Goal: Task Accomplishment & Management: Complete application form

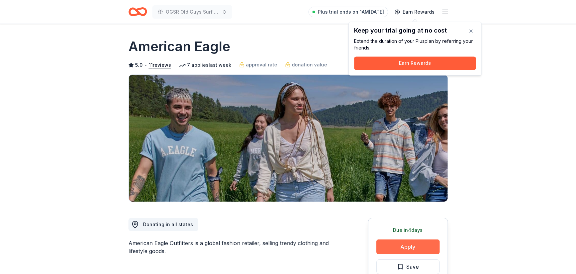
click at [408, 247] on button "Apply" at bounding box center [407, 247] width 63 height 15
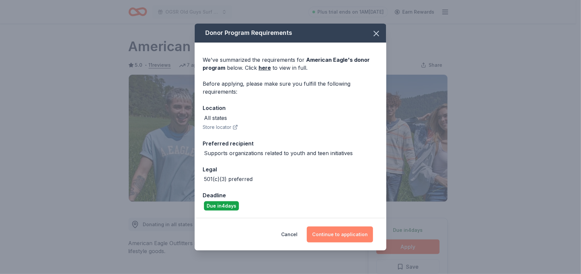
click at [321, 236] on button "Continue to application" at bounding box center [340, 235] width 66 height 16
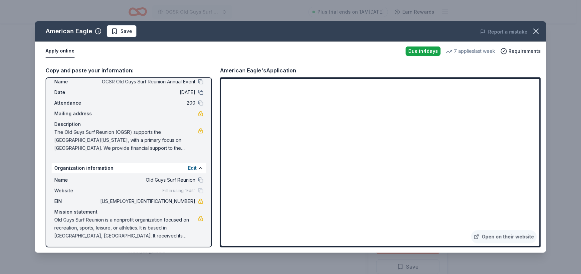
scroll to position [20, 0]
drag, startPoint x: 55, startPoint y: 218, endPoint x: 71, endPoint y: 221, distance: 16.6
click at [71, 221] on span "Old Guys Surf Reunion is a nonprofit organization focused on recreation, sports…" at bounding box center [126, 228] width 144 height 24
drag, startPoint x: 162, startPoint y: 236, endPoint x: 100, endPoint y: 225, distance: 63.6
click at [100, 225] on span "Old Guys Surf Reunion is a nonprofit organization focused on recreation, sports…" at bounding box center [126, 228] width 144 height 24
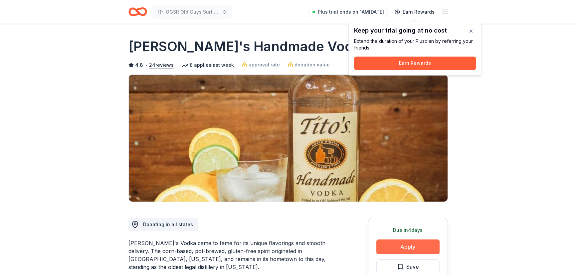
click at [403, 247] on button "Apply" at bounding box center [407, 247] width 63 height 15
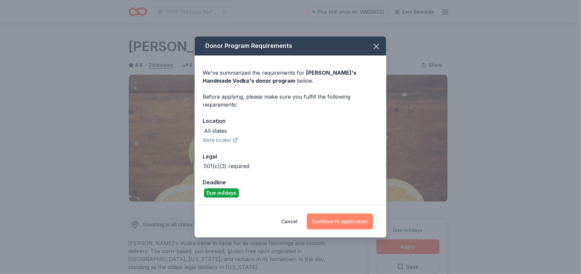
click at [340, 222] on button "Continue to application" at bounding box center [340, 222] width 66 height 16
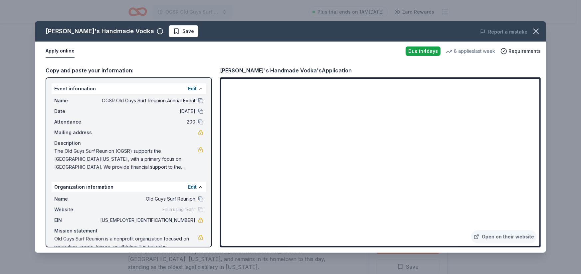
drag, startPoint x: 540, startPoint y: 162, endPoint x: 540, endPoint y: 178, distance: 15.3
click at [540, 178] on div "Open on their website" at bounding box center [380, 163] width 321 height 170
click at [535, 34] on icon "button" at bounding box center [535, 31] width 9 height 9
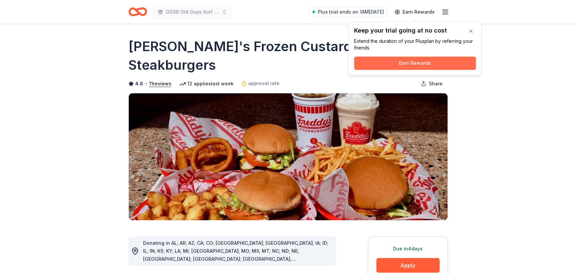
click at [412, 63] on button "Earn Rewards" at bounding box center [415, 63] width 122 height 13
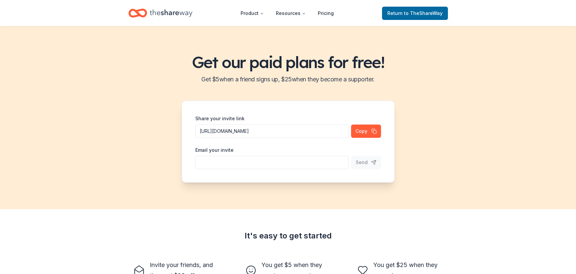
click at [225, 152] on label "Email your invite" at bounding box center [214, 150] width 38 height 7
click at [225, 138] on input "https://www.theshareway.com/signup?inviteCode=64fe73ee&utm_campaign=referral_li…" at bounding box center [271, 131] width 153 height 13
click at [219, 159] on input "Share your invite link" at bounding box center [271, 162] width 153 height 13
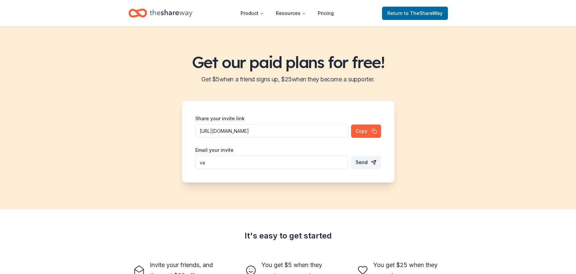
type input "vnddesign@gmail.com"
click at [364, 162] on span "Send" at bounding box center [362, 163] width 12 height 8
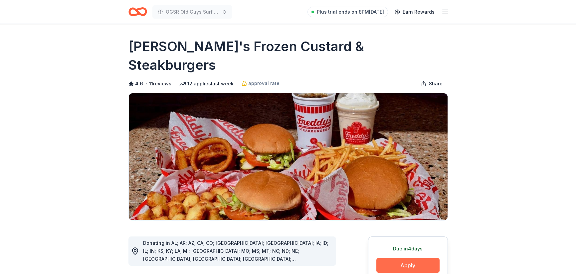
click at [416, 259] on button "Apply" at bounding box center [407, 266] width 63 height 15
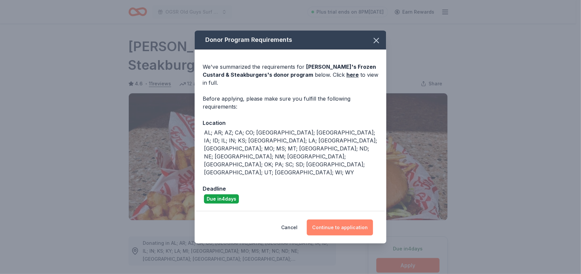
click at [330, 220] on button "Continue to application" at bounding box center [340, 228] width 66 height 16
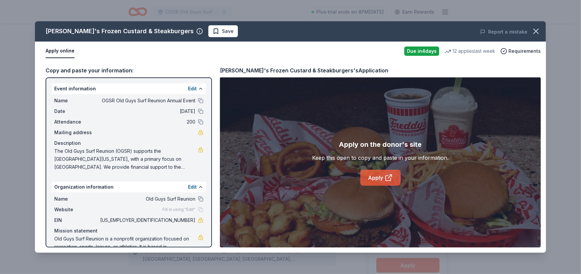
click at [374, 178] on link "Apply" at bounding box center [380, 178] width 40 height 16
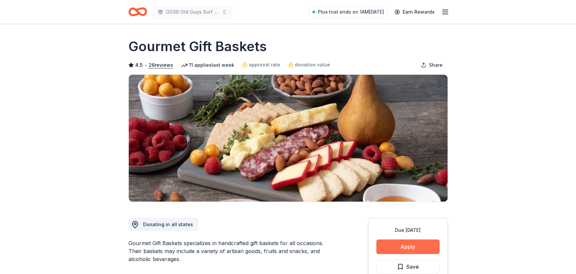
click at [418, 248] on button "Apply" at bounding box center [407, 247] width 63 height 15
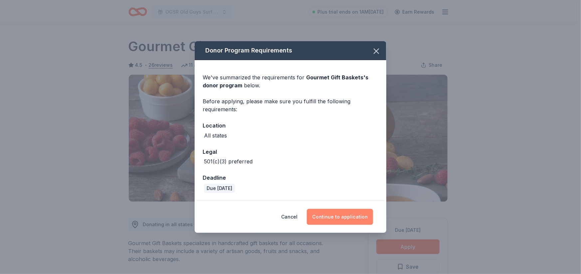
click at [326, 216] on button "Continue to application" at bounding box center [340, 217] width 66 height 16
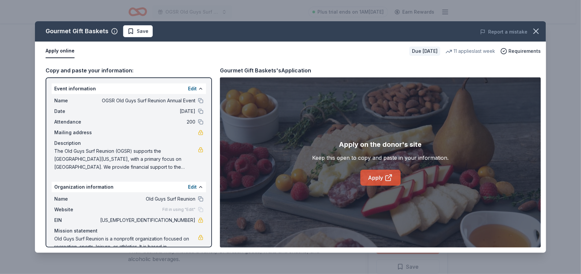
click at [375, 179] on link "Apply" at bounding box center [380, 178] width 40 height 16
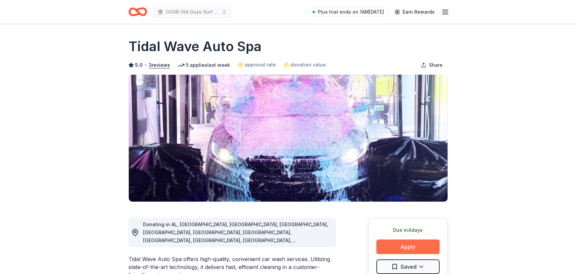
click at [398, 246] on button "Apply" at bounding box center [407, 247] width 63 height 15
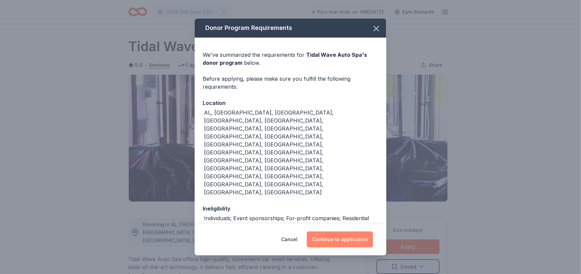
click at [342, 235] on button "Continue to application" at bounding box center [340, 240] width 66 height 16
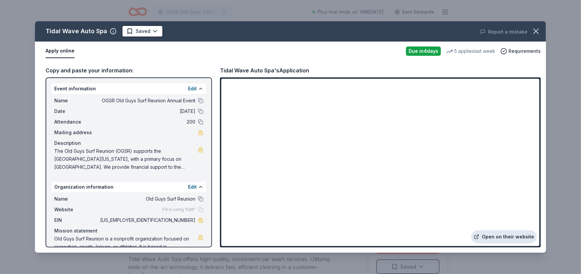
click at [489, 236] on link "Open on their website" at bounding box center [504, 237] width 66 height 13
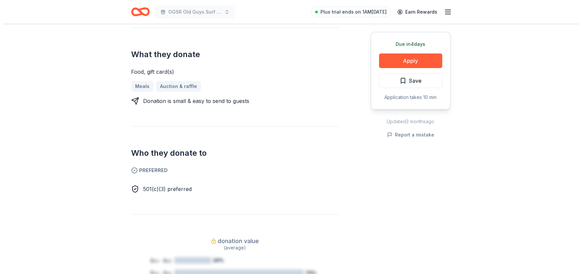
scroll to position [293, 0]
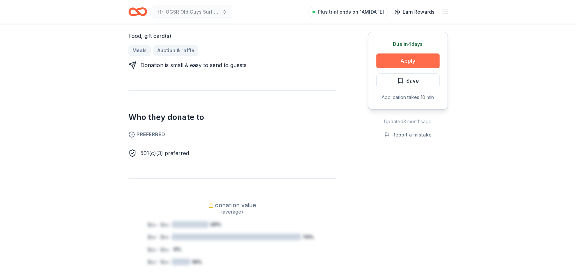
click at [413, 63] on button "Apply" at bounding box center [407, 61] width 63 height 15
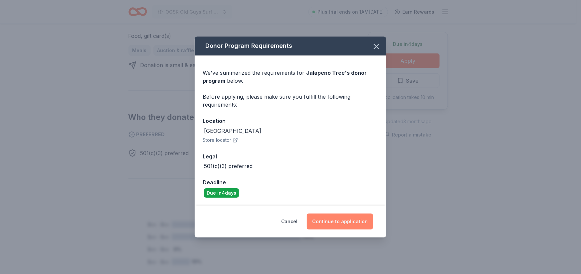
click at [347, 224] on button "Continue to application" at bounding box center [340, 222] width 66 height 16
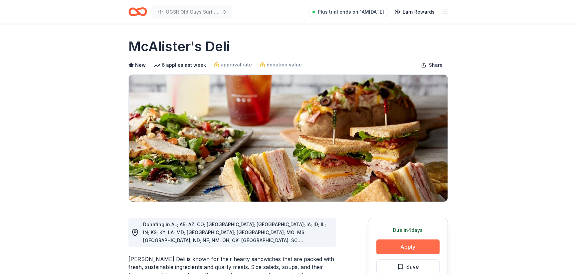
click at [396, 247] on button "Apply" at bounding box center [407, 247] width 63 height 15
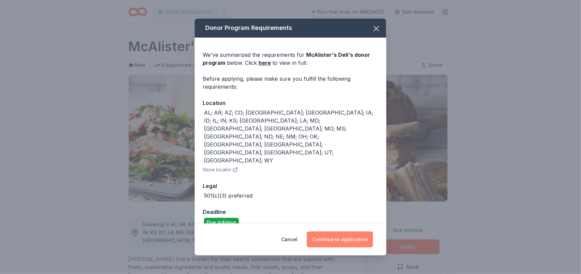
click at [326, 232] on button "Continue to application" at bounding box center [340, 240] width 66 height 16
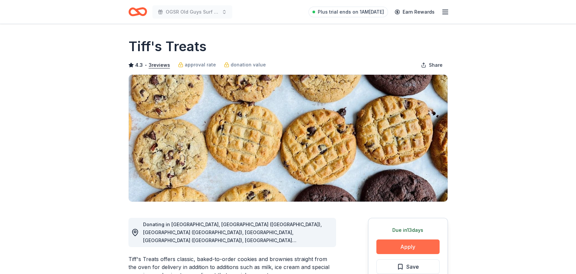
click at [430, 245] on button "Apply" at bounding box center [407, 247] width 63 height 15
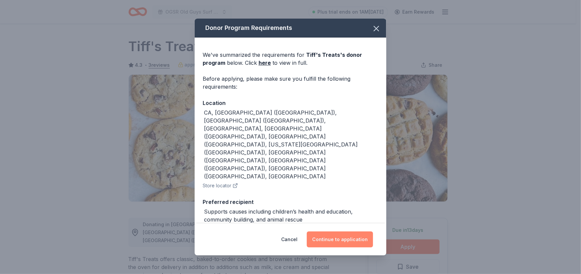
click at [328, 237] on button "Continue to application" at bounding box center [340, 240] width 66 height 16
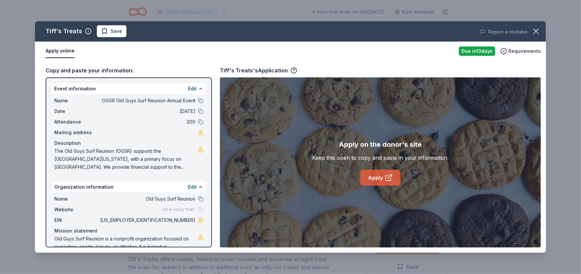
click at [378, 178] on link "Apply" at bounding box center [380, 178] width 40 height 16
